Goal: Transaction & Acquisition: Purchase product/service

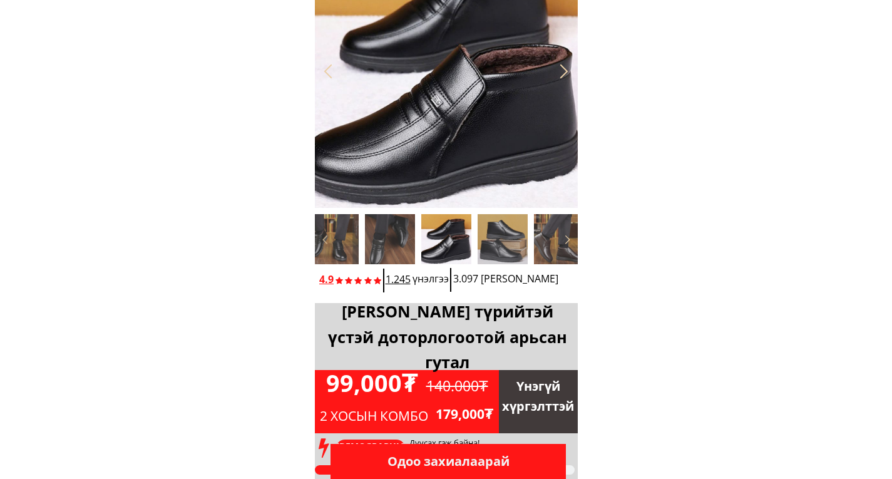
scroll to position [336, 0]
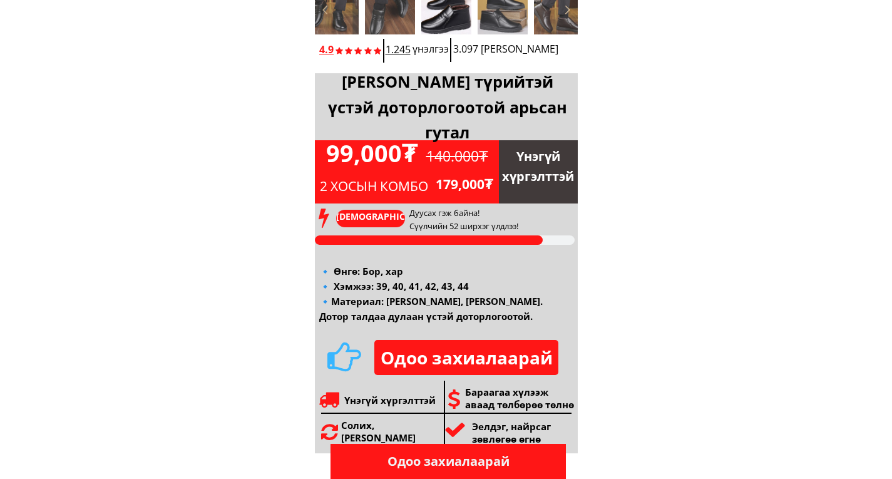
click at [460, 364] on p "Одоо захиалаарай" at bounding box center [466, 357] width 184 height 35
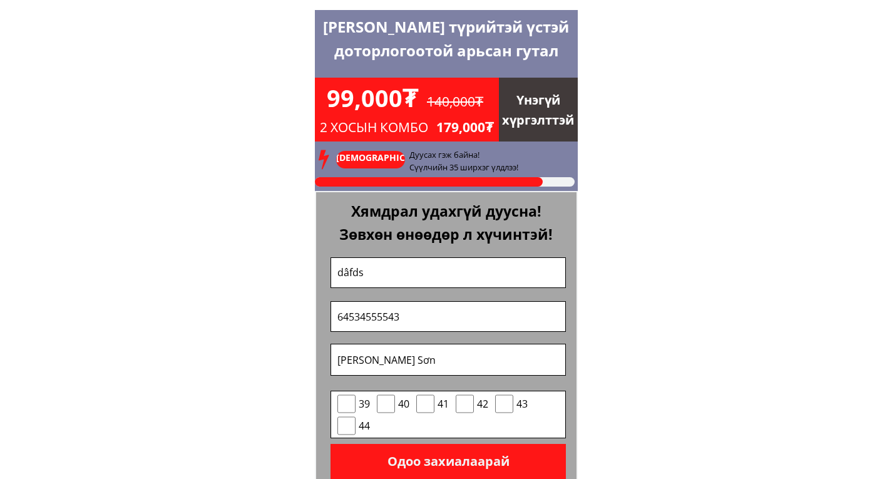
scroll to position [3126, 0]
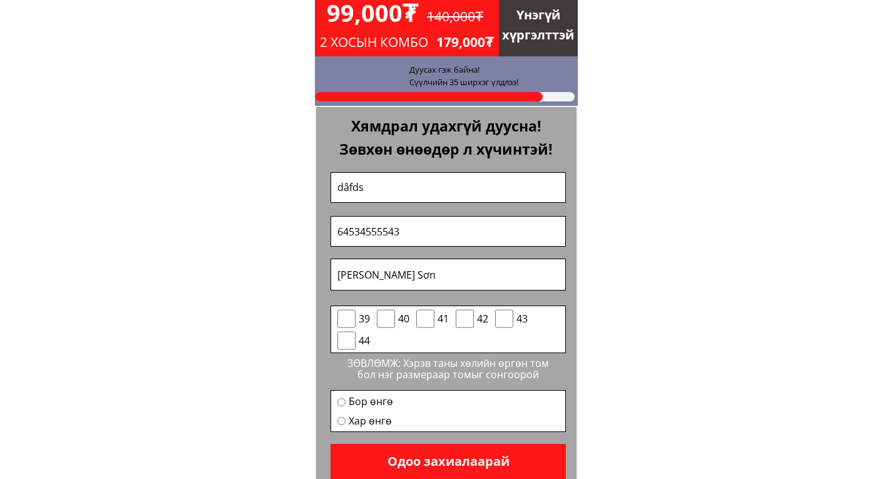
scroll to position [3213, 0]
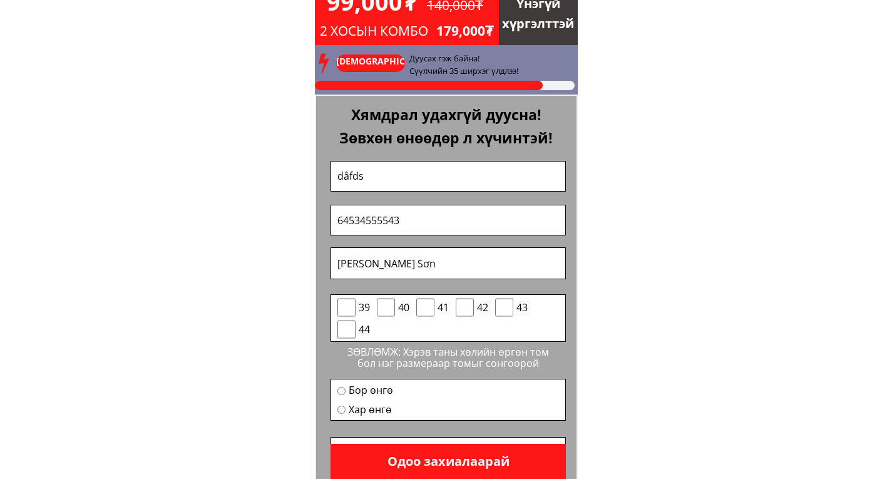
click at [381, 308] on input "checkbox" at bounding box center [386, 307] width 18 height 19
checkbox input "true"
click at [369, 390] on span "Бор өнгө" at bounding box center [371, 390] width 44 height 16
radio input "true"
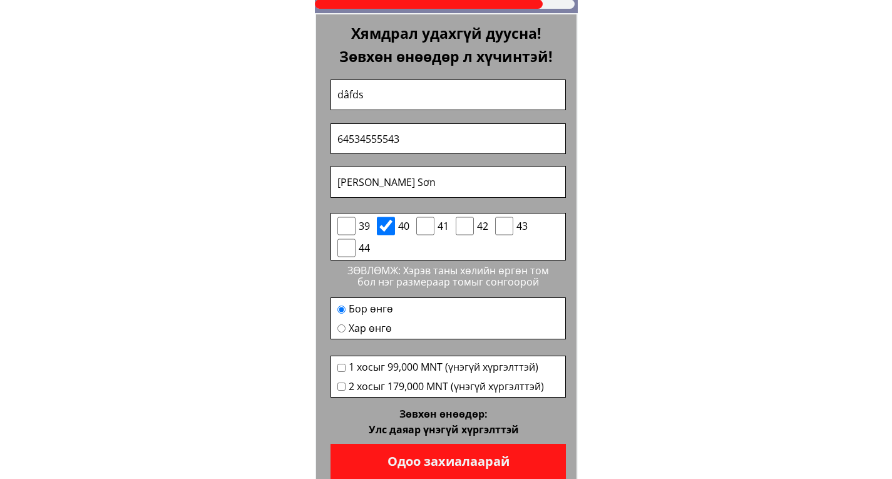
scroll to position [3326, 0]
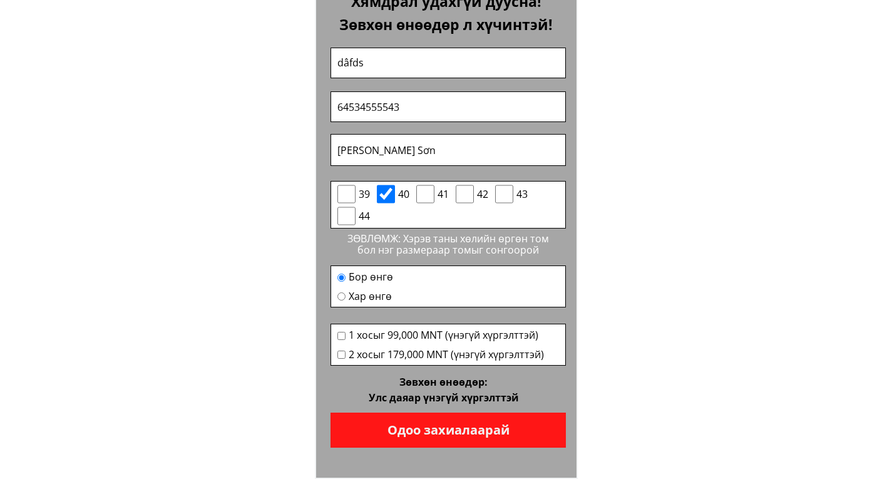
click at [342, 336] on input "checkbox" at bounding box center [341, 336] width 8 height 8
checkbox input "true"
click at [446, 434] on p "Одоо захиалаарай" at bounding box center [447, 429] width 235 height 35
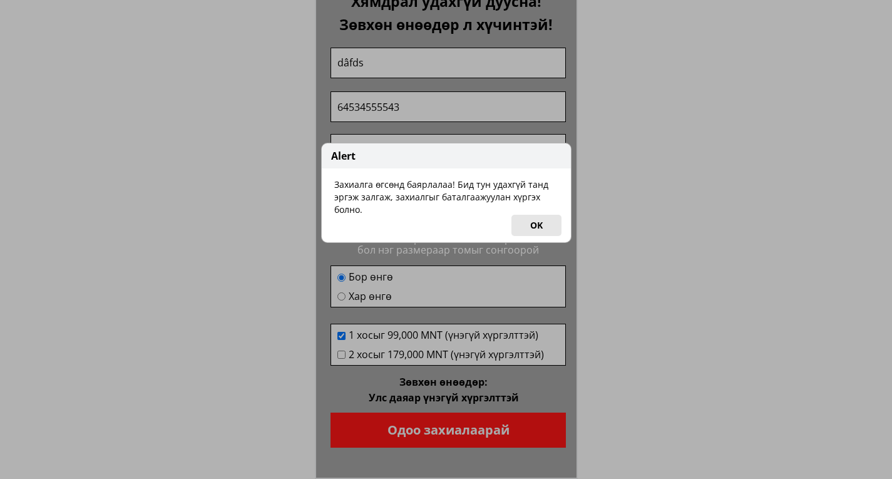
click at [538, 227] on button "OK" at bounding box center [536, 225] width 50 height 21
